Goal: Entertainment & Leisure: Consume media (video, audio)

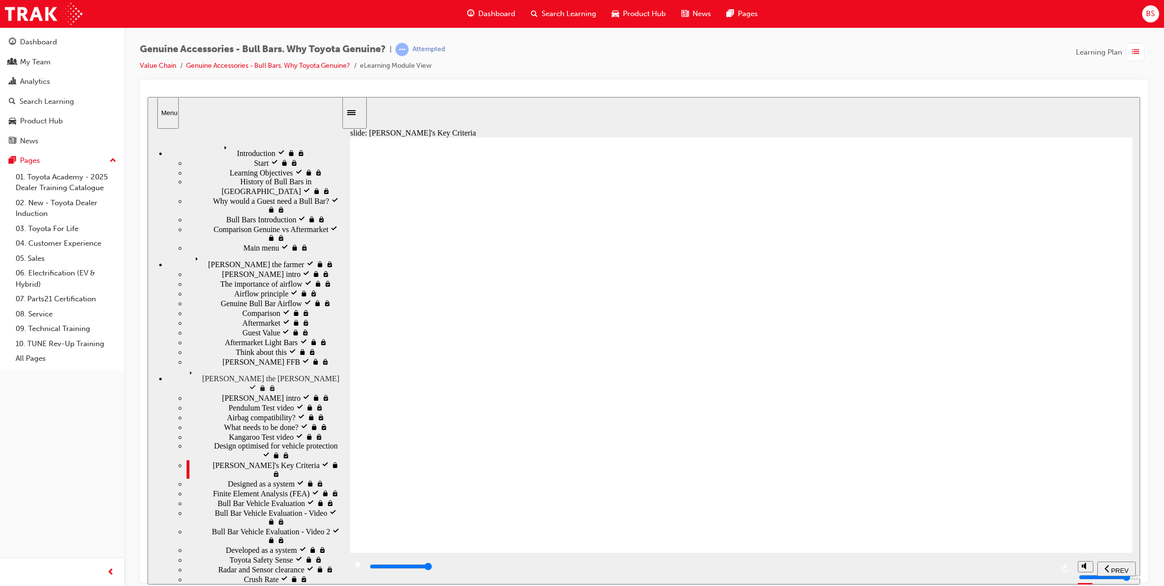
scroll to position [61, 0]
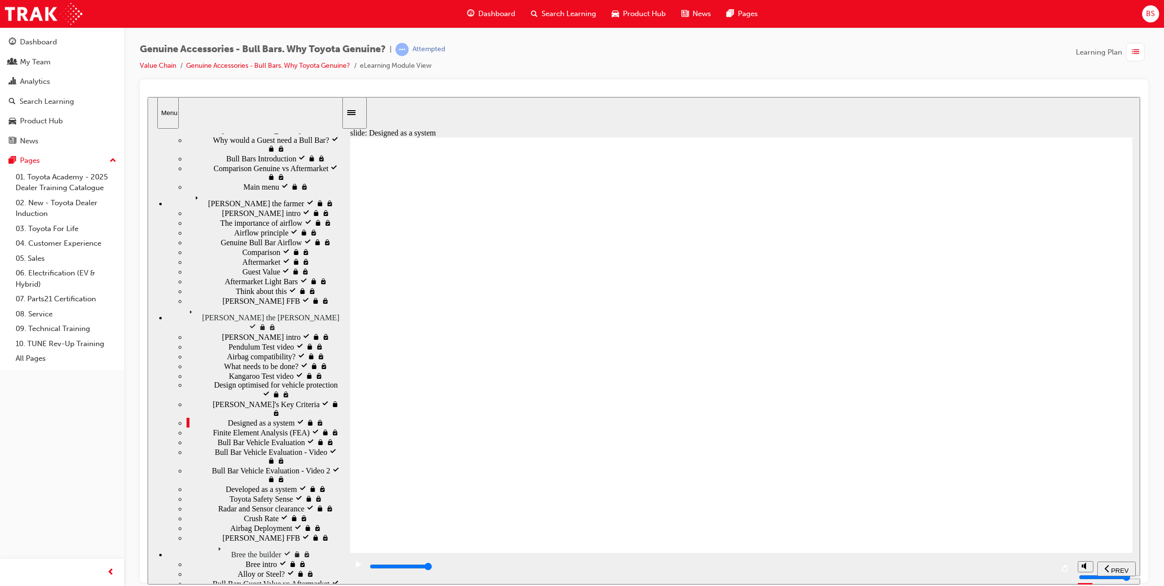
drag, startPoint x: 943, startPoint y: 358, endPoint x: 993, endPoint y: 324, distance: 60.1
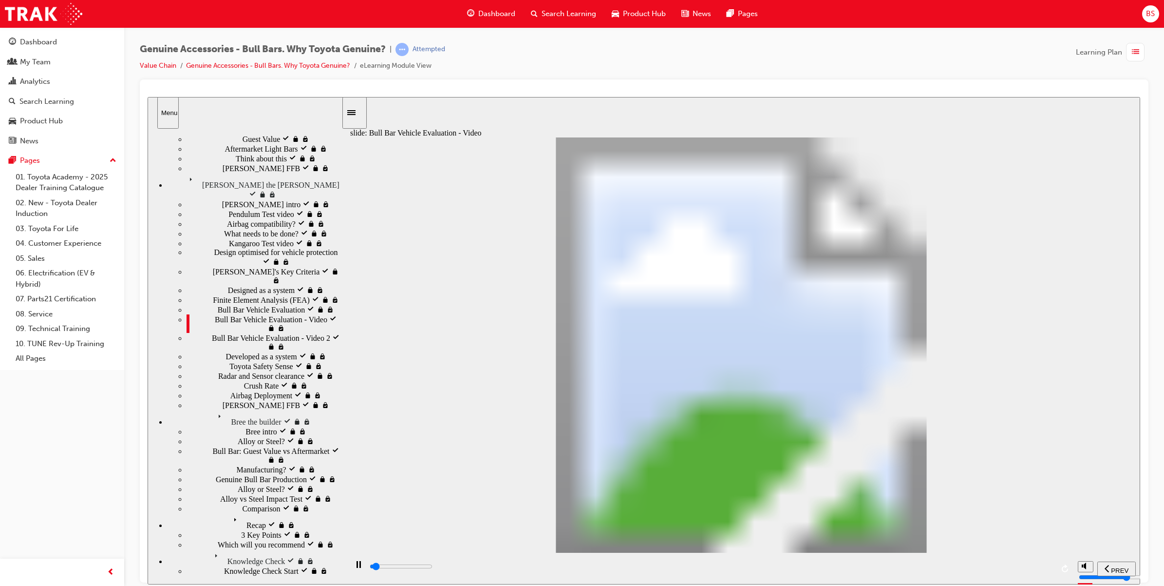
scroll to position [261, 0]
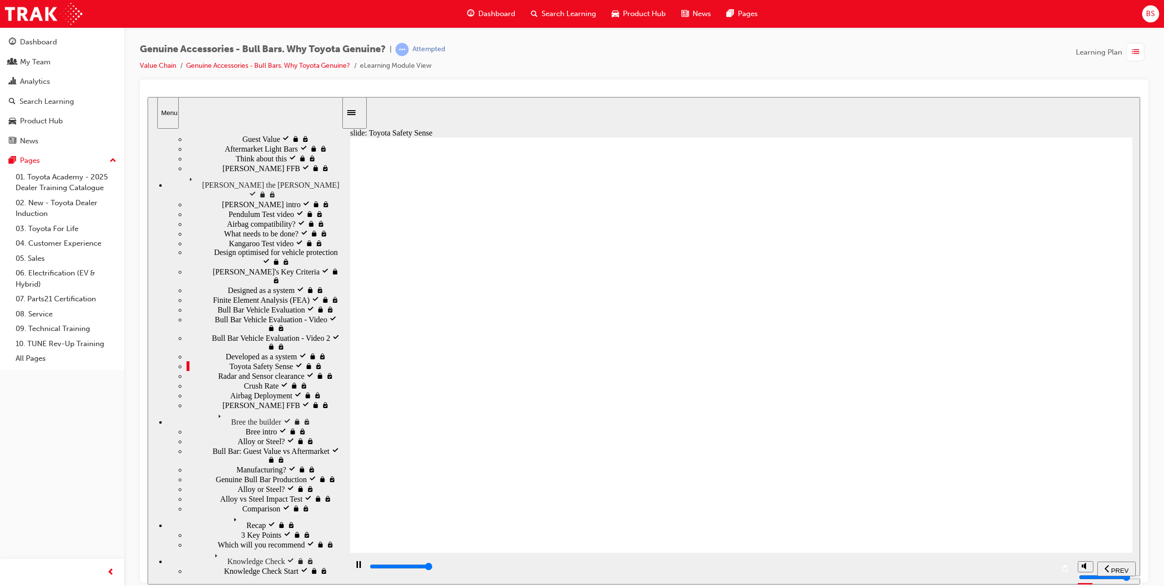
type input "39500"
